Goal: Information Seeking & Learning: Learn about a topic

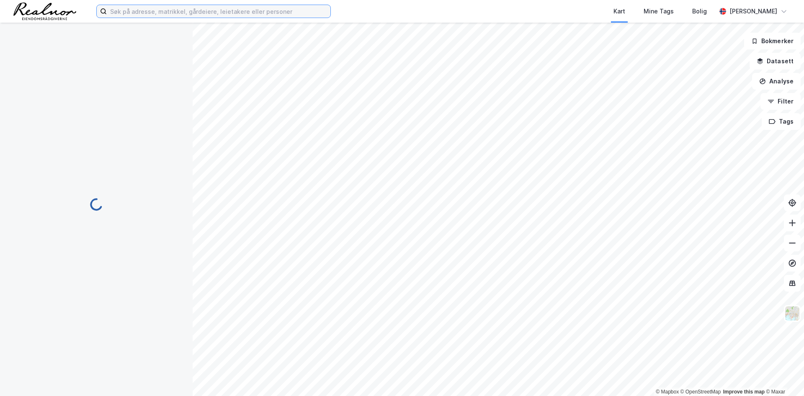
click at [207, 13] on input at bounding box center [219, 11] width 224 height 13
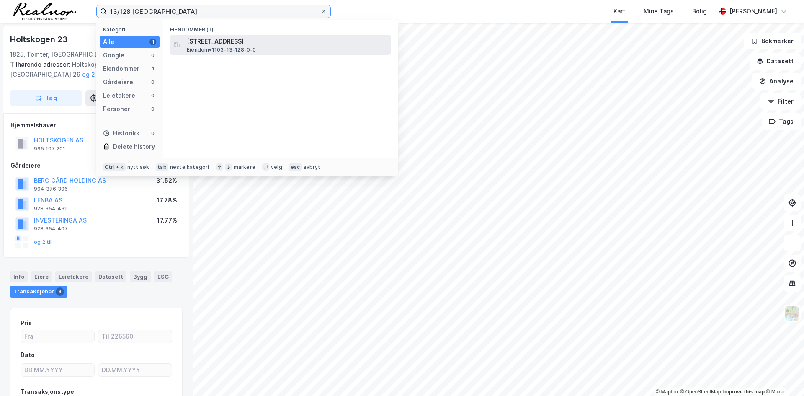
type input "13/128 [GEOGRAPHIC_DATA]"
click at [240, 48] on span "Eiendom • 1103-13-128-0-0" at bounding box center [222, 50] width 70 height 7
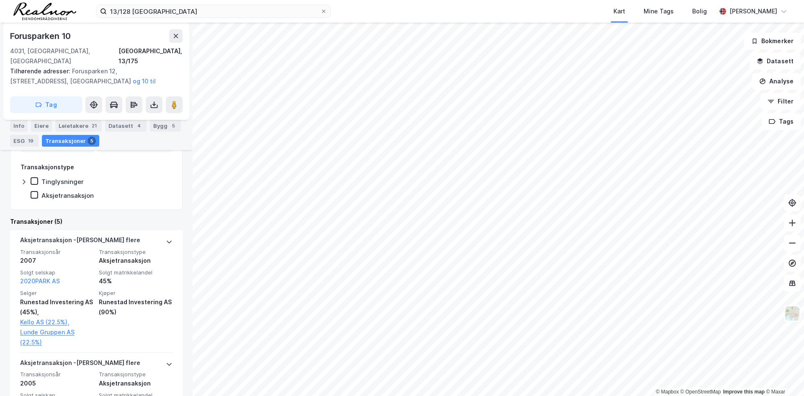
scroll to position [180, 0]
click at [25, 129] on div "Info" at bounding box center [19, 126] width 18 height 12
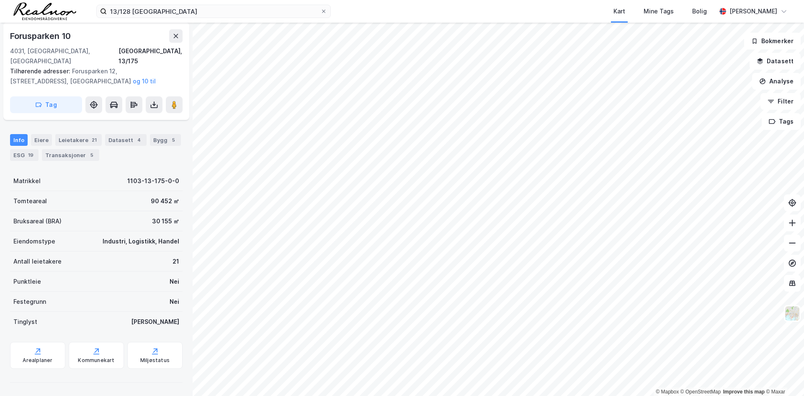
scroll to position [80, 0]
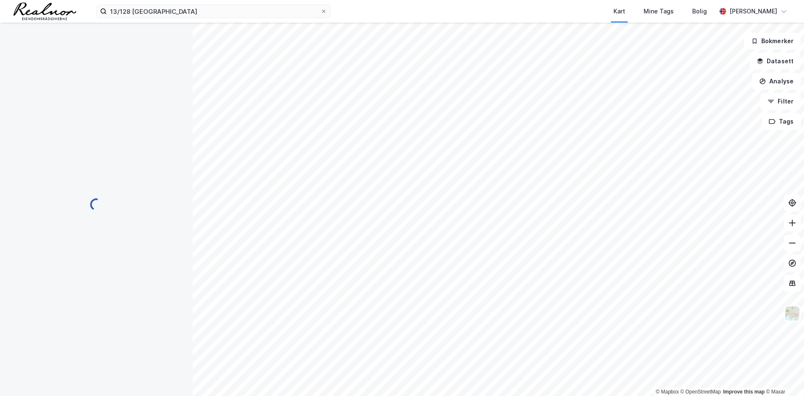
scroll to position [60, 0]
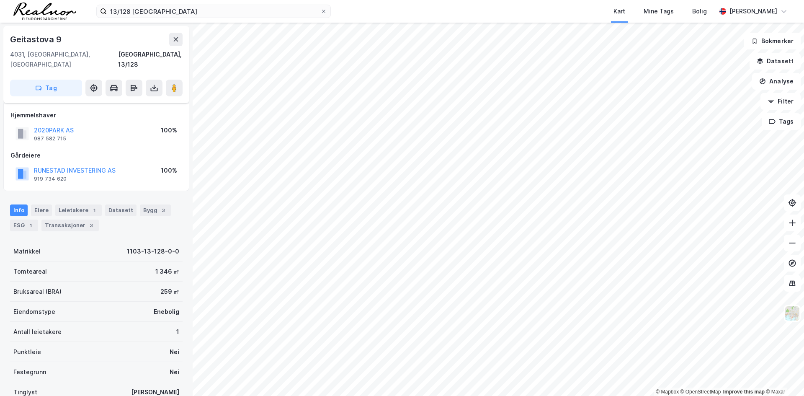
scroll to position [60, 0]
